Goal: Task Accomplishment & Management: Manage account settings

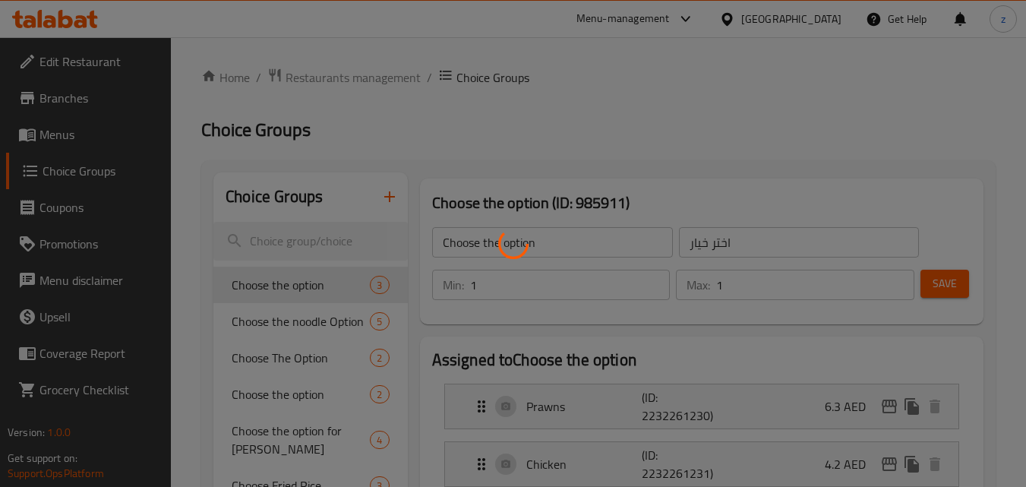
click at [789, 13] on div at bounding box center [513, 243] width 1026 height 487
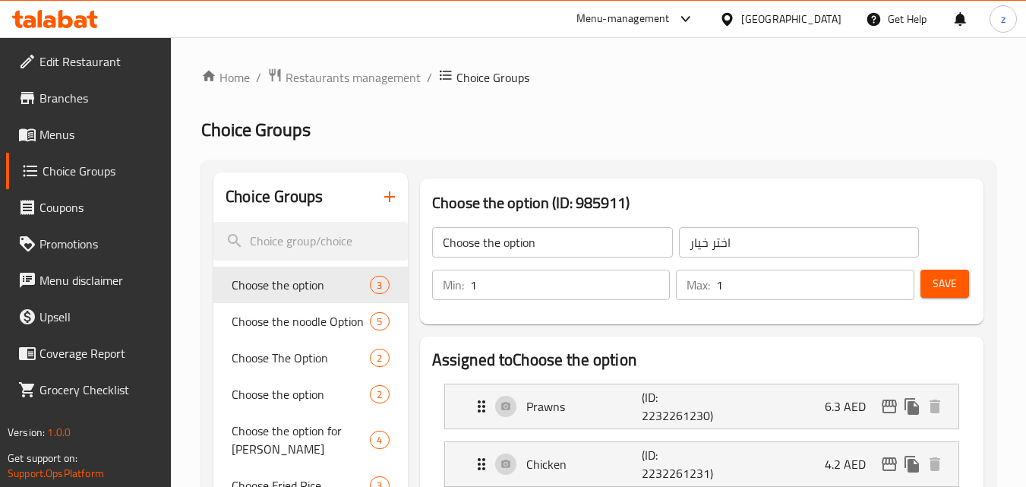
click at [786, 19] on div "[GEOGRAPHIC_DATA]" at bounding box center [791, 19] width 100 height 17
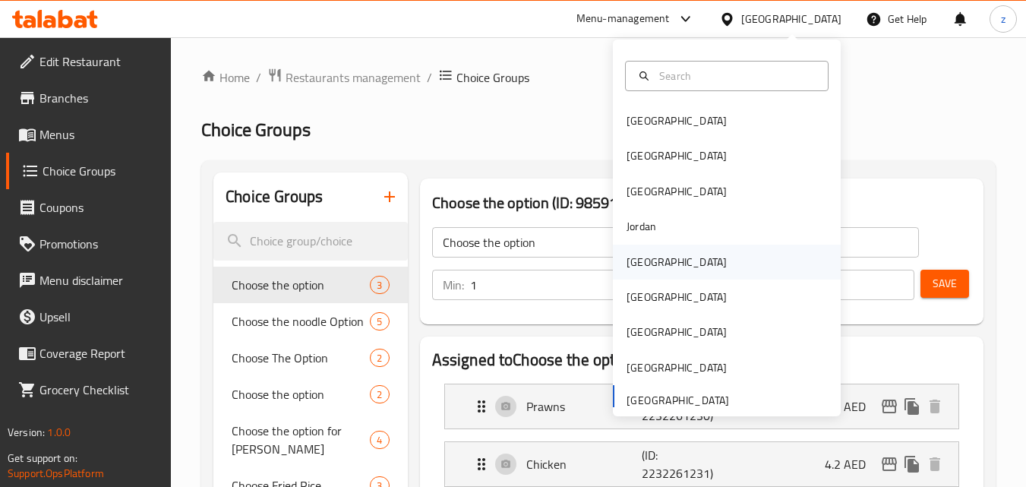
click at [632, 269] on div "[GEOGRAPHIC_DATA]" at bounding box center [676, 262] width 100 height 17
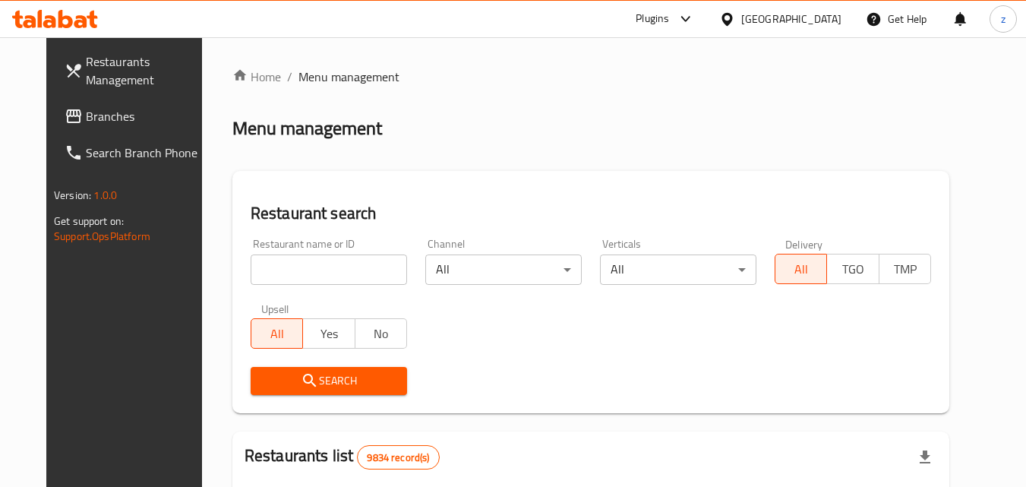
click at [136, 129] on link "Branches" at bounding box center [135, 116] width 166 height 36
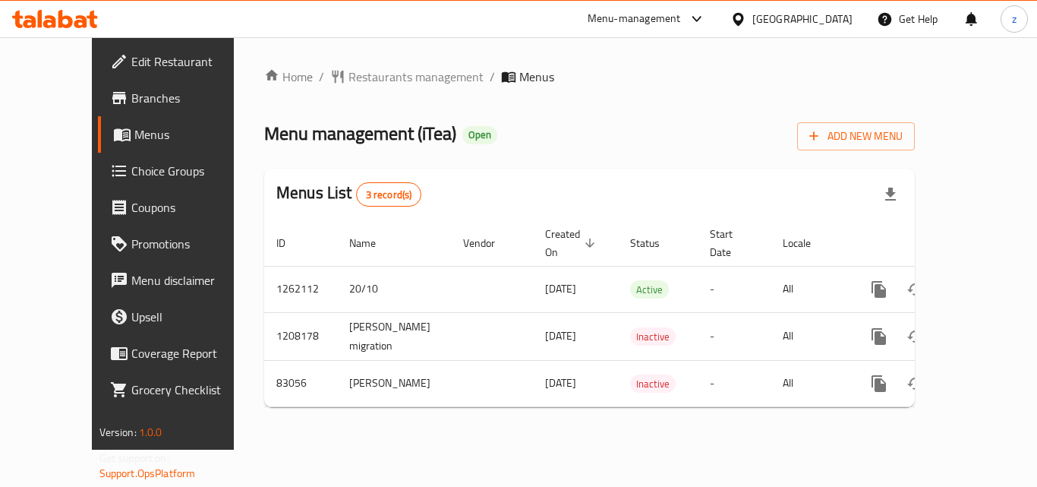
click at [131, 172] on span "Choice Groups" at bounding box center [191, 171] width 121 height 18
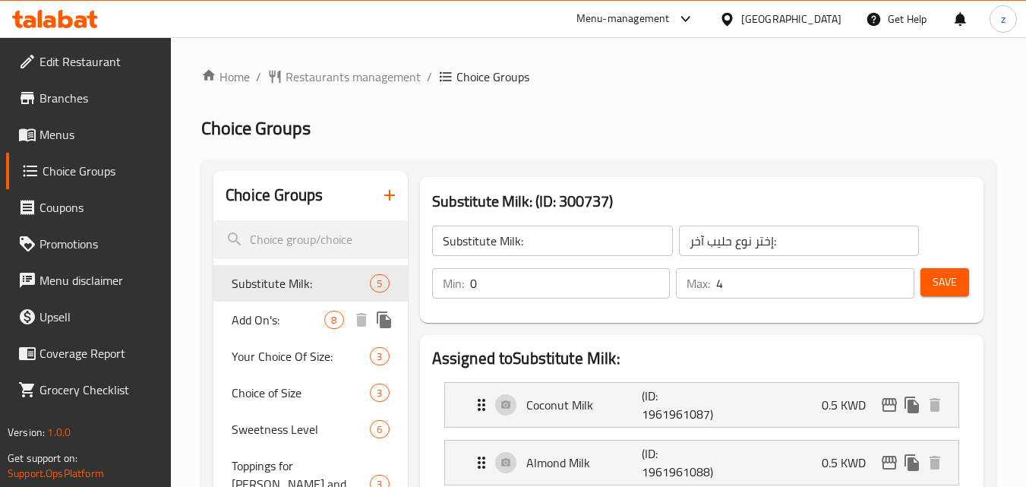
click at [284, 316] on span "Add On's:" at bounding box center [278, 320] width 93 height 18
type input "Add On's:"
type input "إختيارك من الإضافات:"
type input "8"
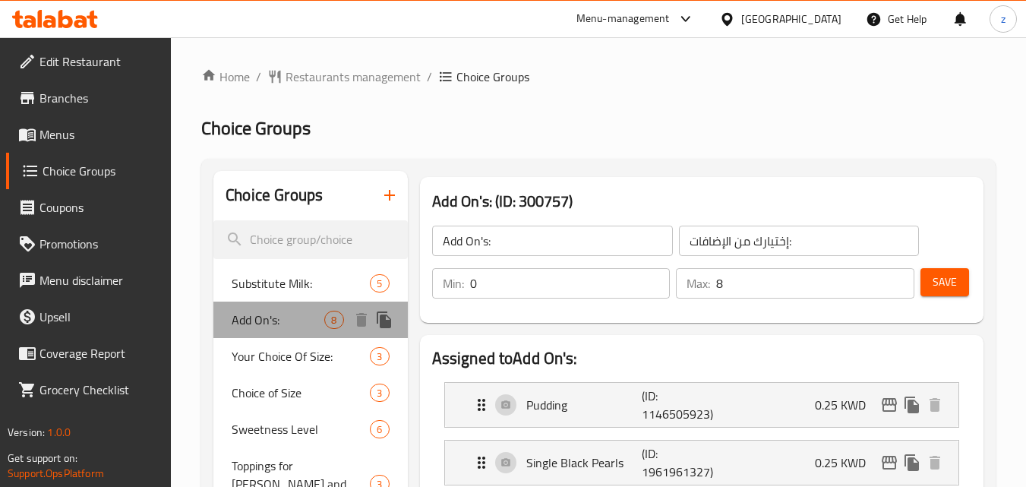
click at [267, 323] on span "Add On's:" at bounding box center [278, 320] width 93 height 18
